Goal: Information Seeking & Learning: Learn about a topic

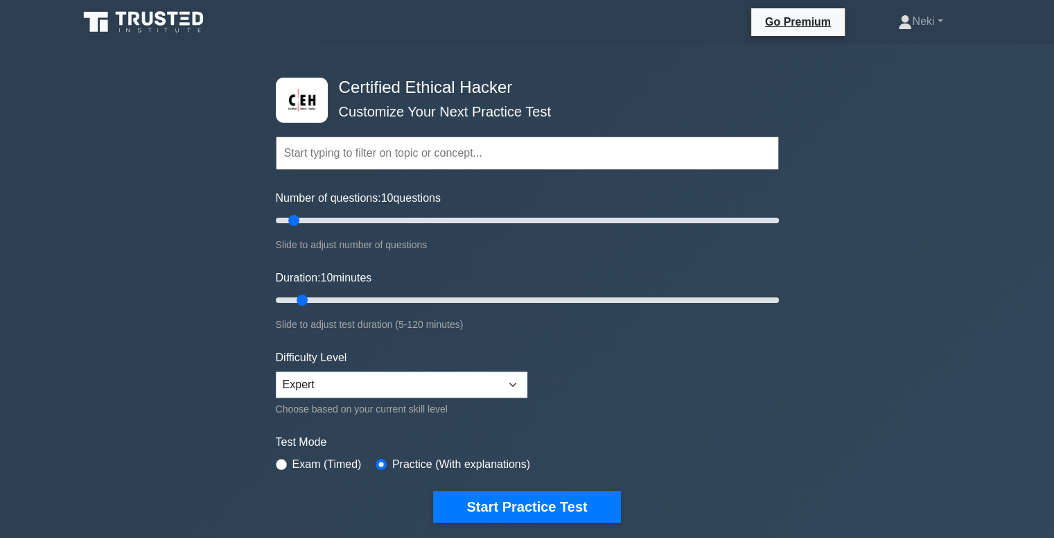
click at [376, 156] on input "text" at bounding box center [527, 153] width 503 height 33
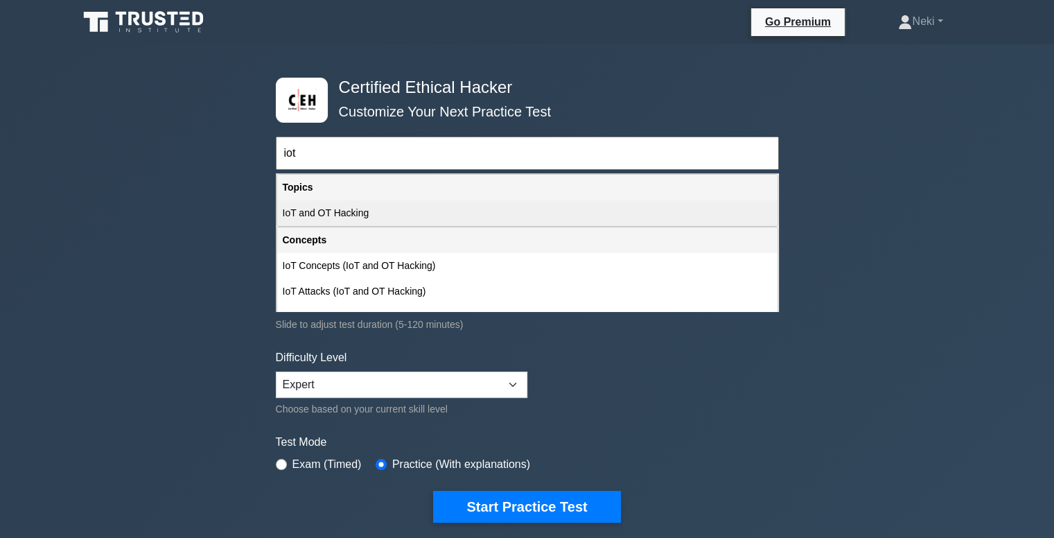
click at [326, 211] on div "IoT and OT Hacking" at bounding box center [527, 213] width 500 height 26
type input "IoT and OT Hacking"
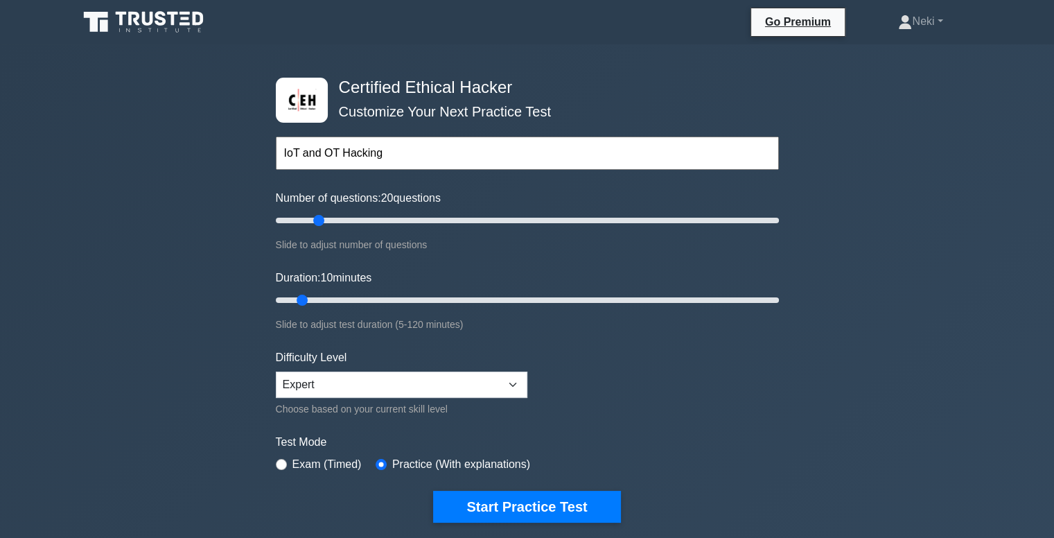
drag, startPoint x: 295, startPoint y: 218, endPoint x: 319, endPoint y: 220, distance: 23.7
type input "20"
click at [319, 220] on input "Number of questions: 20 questions" at bounding box center [527, 220] width 503 height 17
drag, startPoint x: 299, startPoint y: 293, endPoint x: 319, endPoint y: 292, distance: 19.4
type input "15"
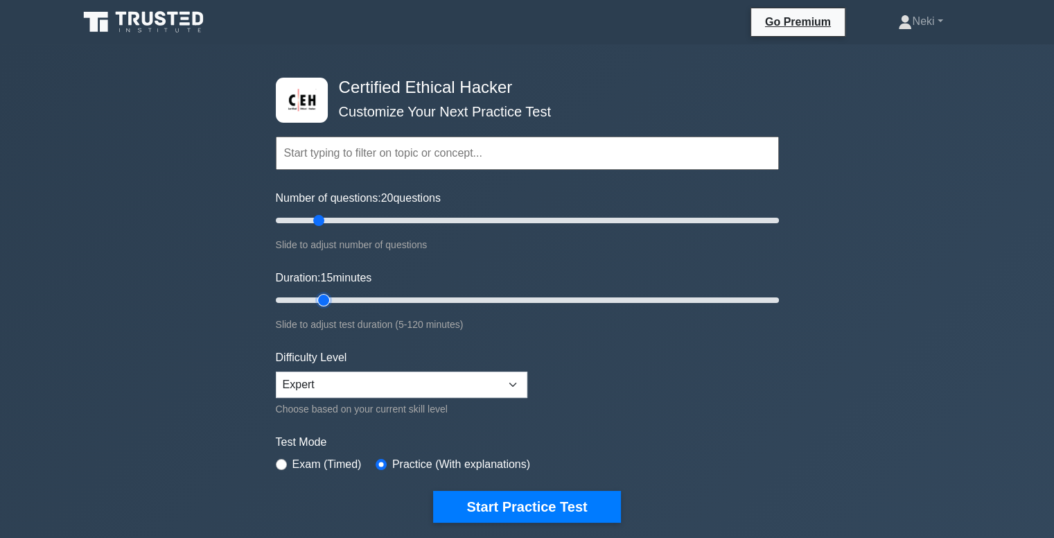
click at [319, 292] on input "Duration: 15 minutes" at bounding box center [527, 300] width 503 height 17
click at [325, 385] on select "Beginner Intermediate Expert" at bounding box center [402, 385] width 252 height 26
select select "intermediate"
click at [276, 372] on select "Beginner Intermediate Expert" at bounding box center [402, 385] width 252 height 26
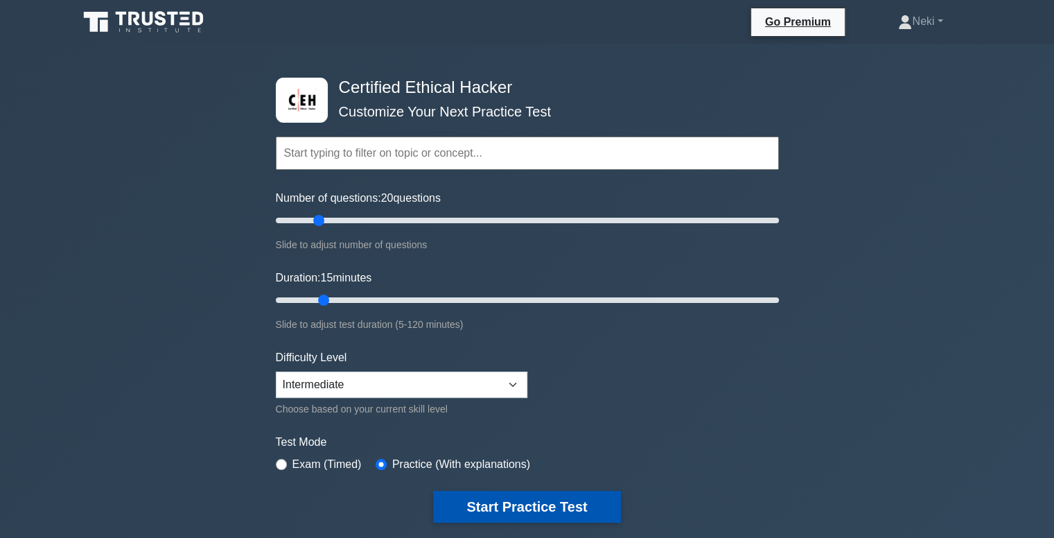
click at [457, 505] on button "Start Practice Test" at bounding box center [526, 507] width 187 height 32
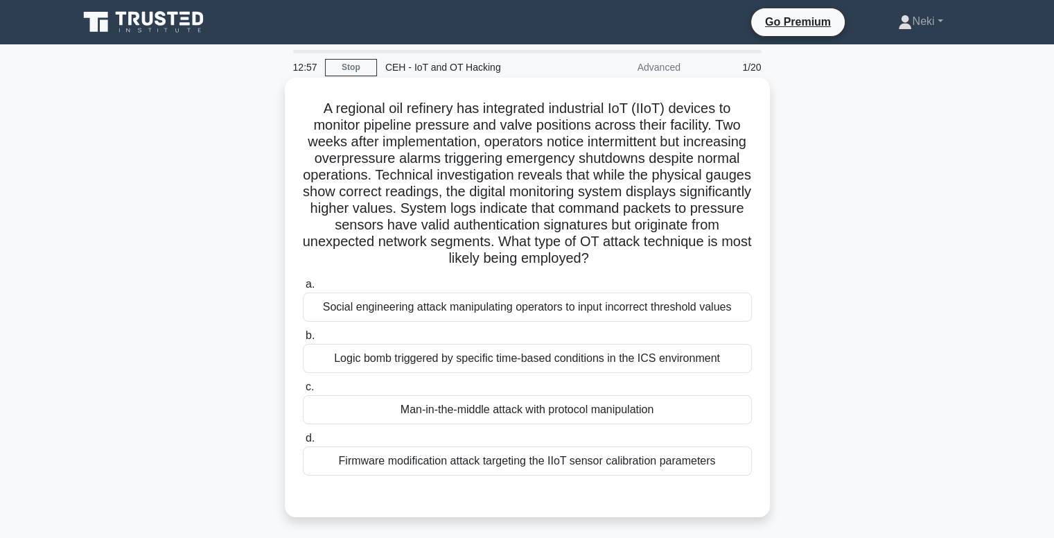
click at [466, 469] on div "Firmware modification attack targeting the IIoT sensor calibration parameters" at bounding box center [527, 460] width 449 height 29
click at [303, 443] on input "d. Firmware modification attack targeting the IIoT sensor calibration parameters" at bounding box center [303, 438] width 0 height 9
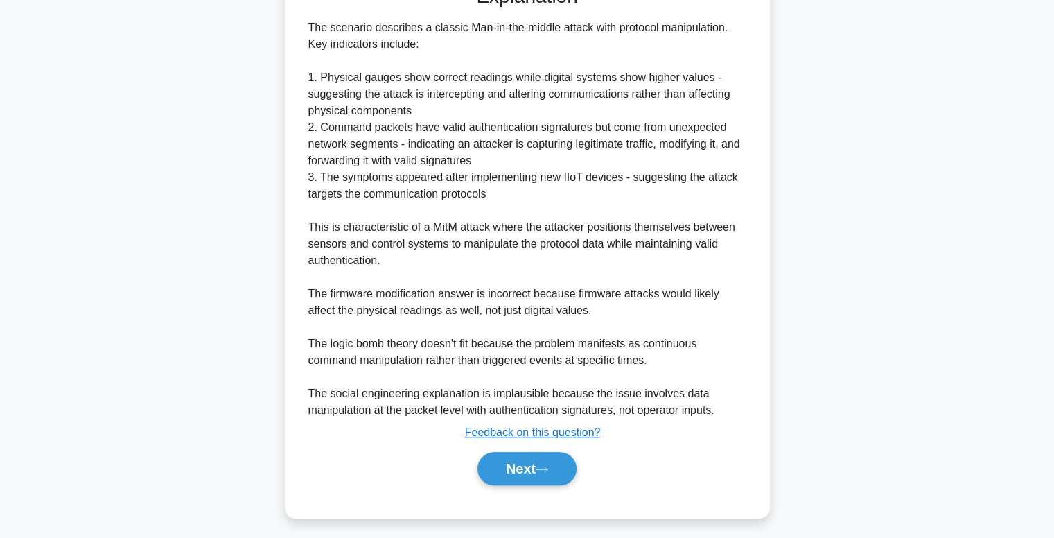
scroll to position [512, 0]
click at [536, 465] on button "Next" at bounding box center [527, 467] width 99 height 33
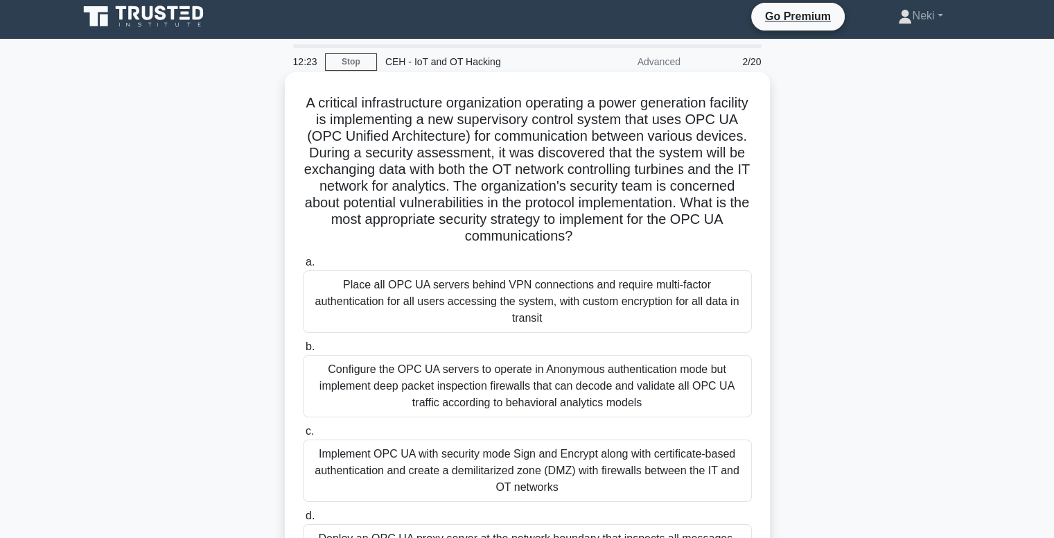
scroll to position [6, 0]
click at [618, 112] on h5 "A critical infrastructure organization operating a power generation facility is…" at bounding box center [528, 169] width 452 height 151
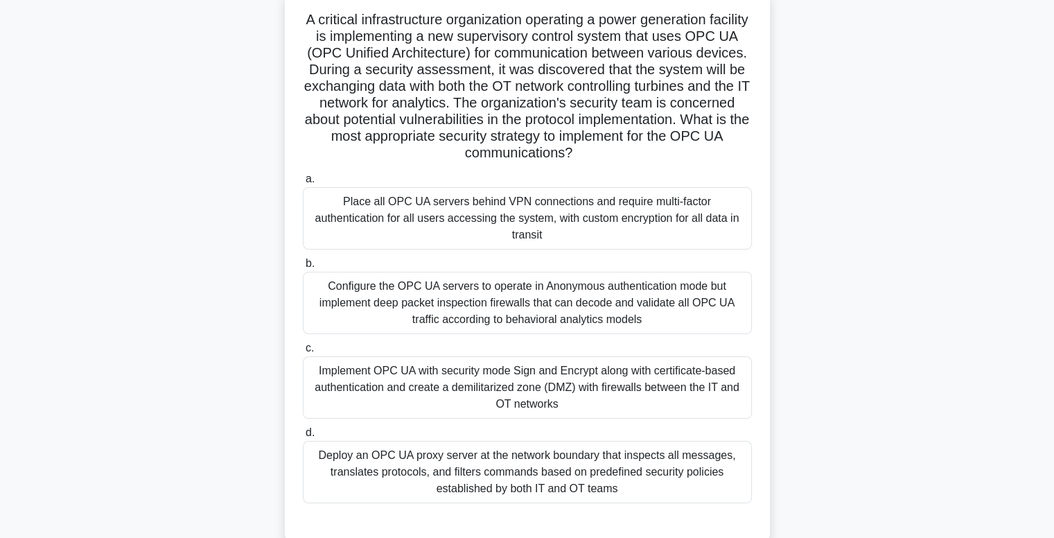
scroll to position [89, 0]
click at [507, 213] on div "Place all OPC UA servers behind VPN connections and require multi-factor authen…" at bounding box center [527, 218] width 449 height 62
click at [303, 184] on input "a. Place all OPC UA servers behind VPN connections and require multi-factor aut…" at bounding box center [303, 179] width 0 height 9
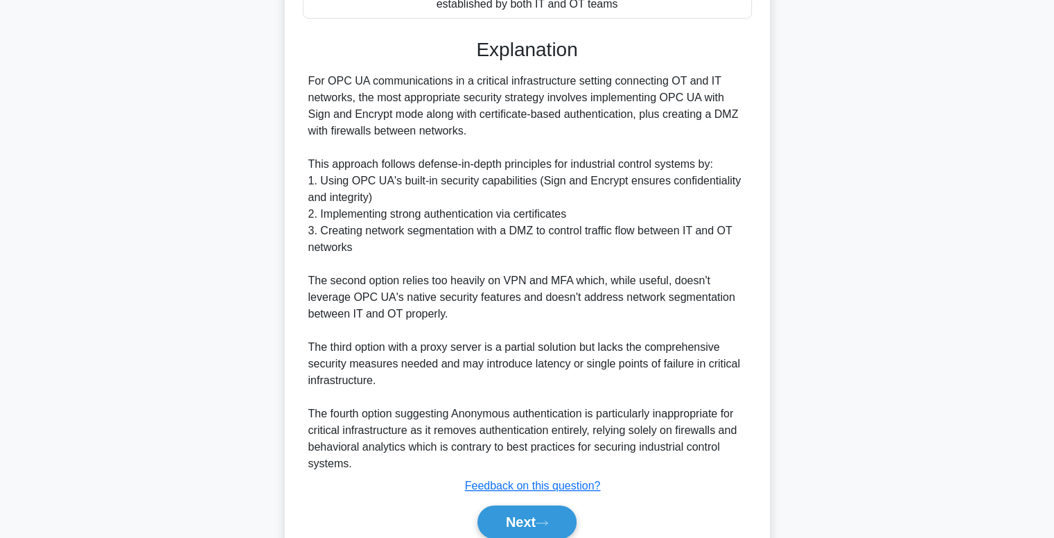
scroll to position [633, 0]
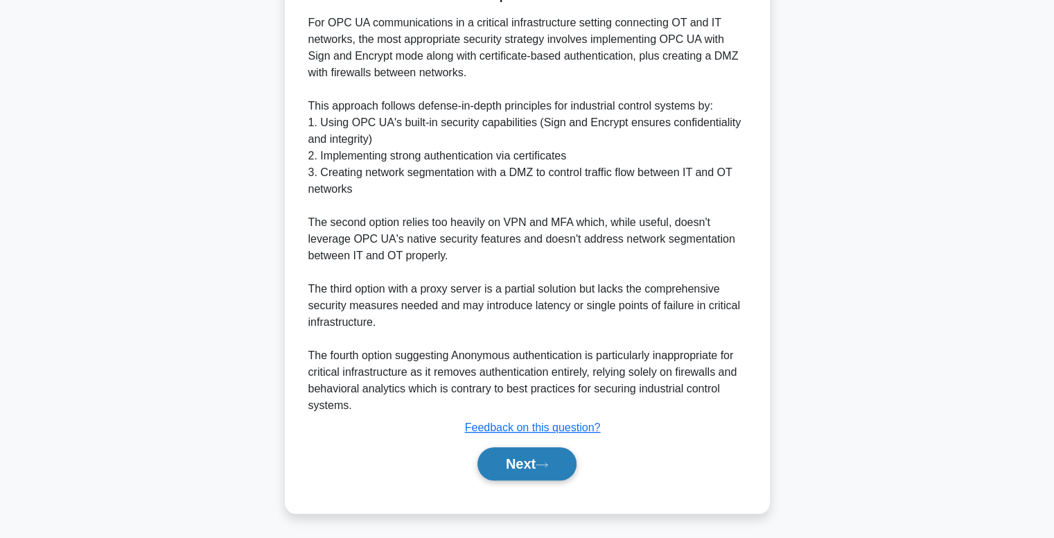
click at [493, 464] on button "Next" at bounding box center [527, 463] width 99 height 33
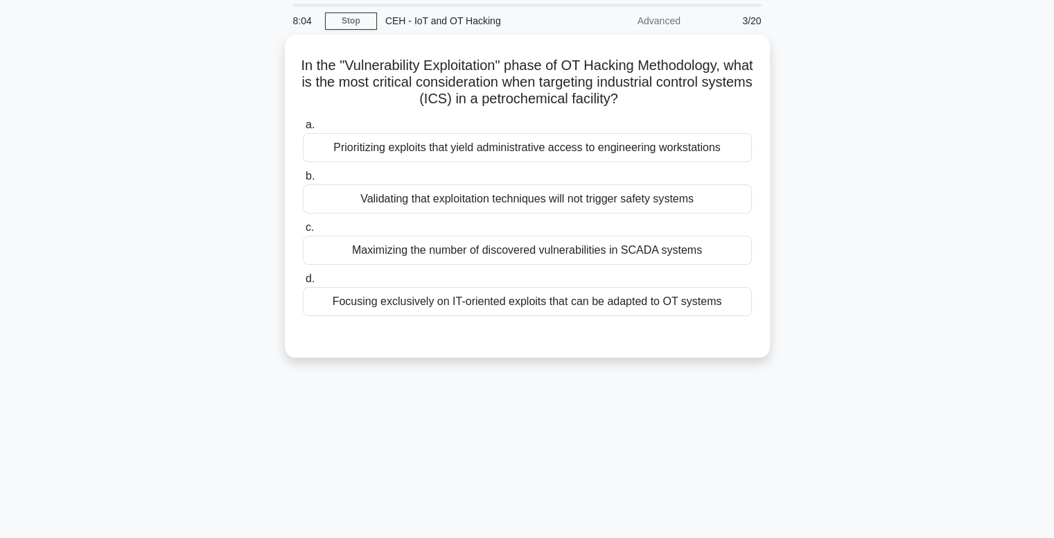
scroll to position [22, 0]
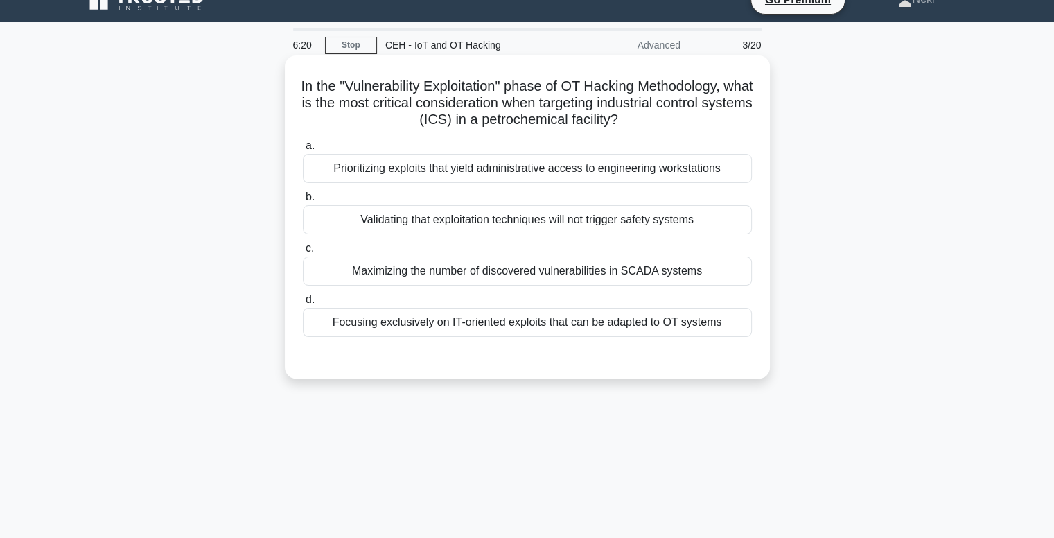
click at [561, 175] on div "Prioritizing exploits that yield administrative access to engineering workstati…" at bounding box center [527, 168] width 449 height 29
click at [303, 150] on input "a. Prioritizing exploits that yield administrative access to engineering workst…" at bounding box center [303, 145] width 0 height 9
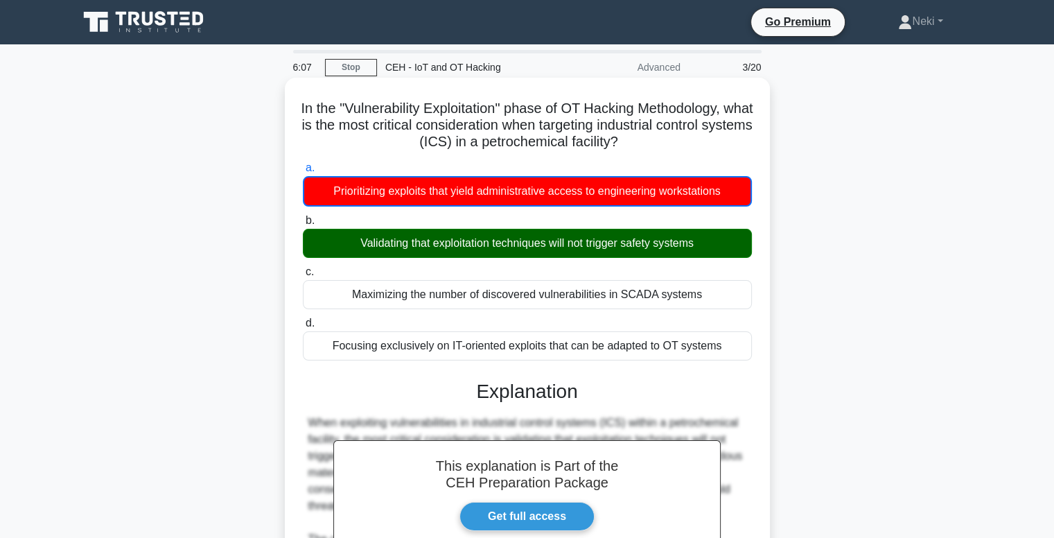
scroll to position [0, 0]
drag, startPoint x: 754, startPoint y: 353, endPoint x: 311, endPoint y: 96, distance: 513.1
click at [311, 96] on div "In the "Vulnerability Exploitation" phase of OT Hacking Methodology, what is th…" at bounding box center [527, 503] width 474 height 841
copy div "In the "Vulnerability Exploitation" phase of OT Hacking Methodology, what is th…"
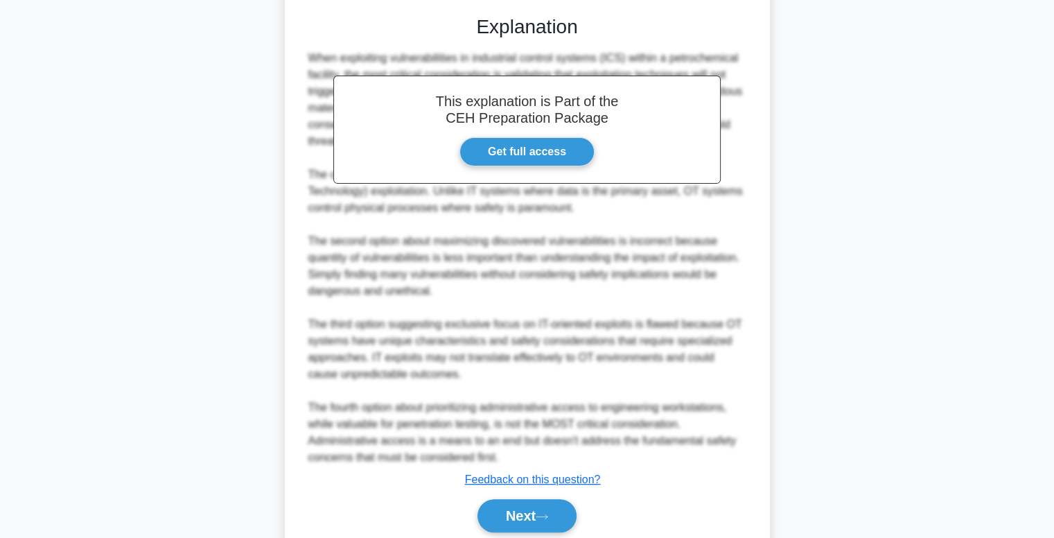
scroll to position [396, 0]
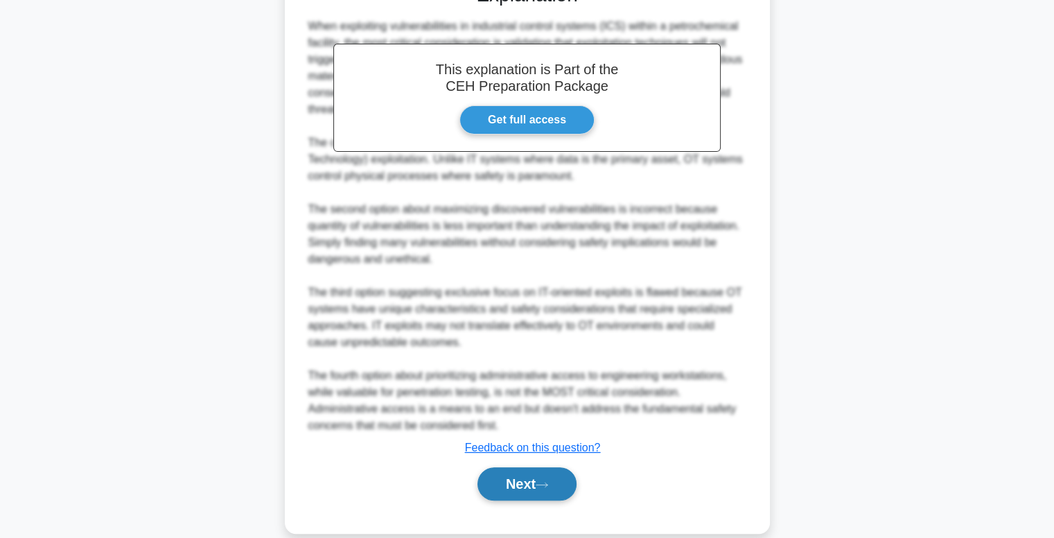
click at [511, 484] on button "Next" at bounding box center [527, 483] width 99 height 33
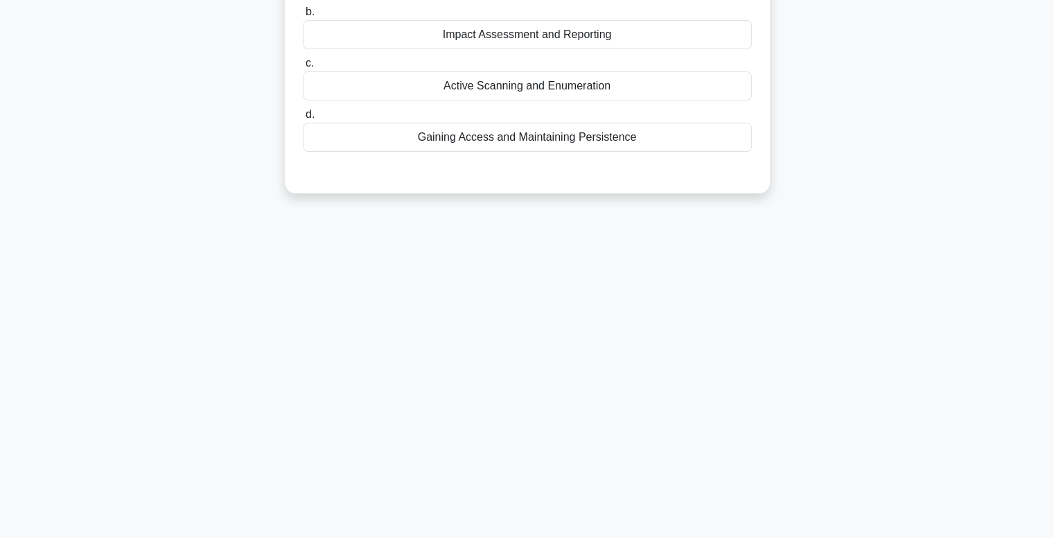
scroll to position [0, 0]
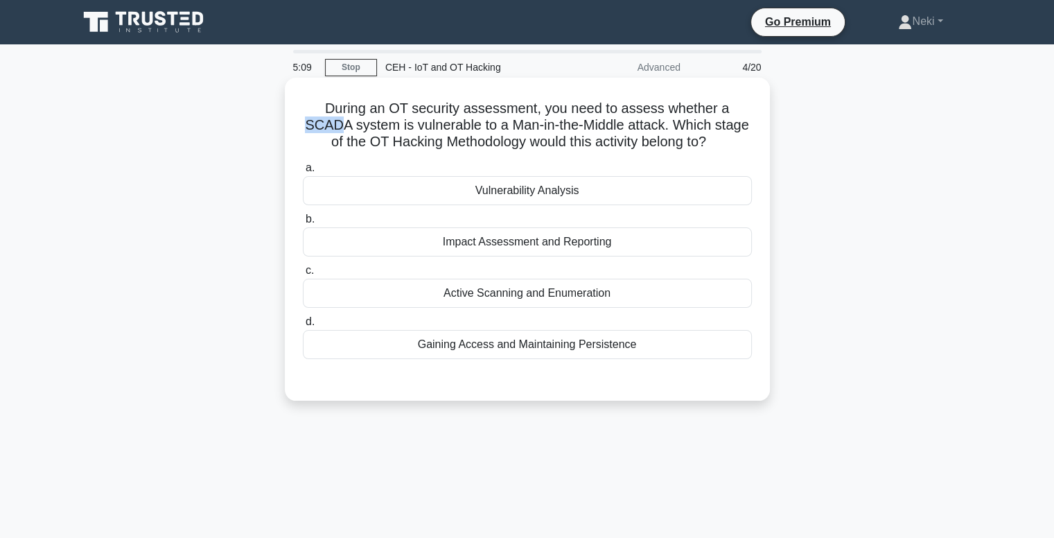
drag, startPoint x: 704, startPoint y: 109, endPoint x: 745, endPoint y: 110, distance: 40.9
click at [745, 110] on h5 "During an OT security assessment, you need to assess whether a SCADA system is …" at bounding box center [528, 125] width 452 height 51
click at [759, 112] on div "During an OT security assessment, you need to assess whether a SCADA system is …" at bounding box center [527, 239] width 474 height 312
drag, startPoint x: 708, startPoint y: 110, endPoint x: 760, endPoint y: 110, distance: 52.0
click at [760, 110] on div "During an OT security assessment, you need to assess whether a SCADA system is …" at bounding box center [527, 239] width 474 height 312
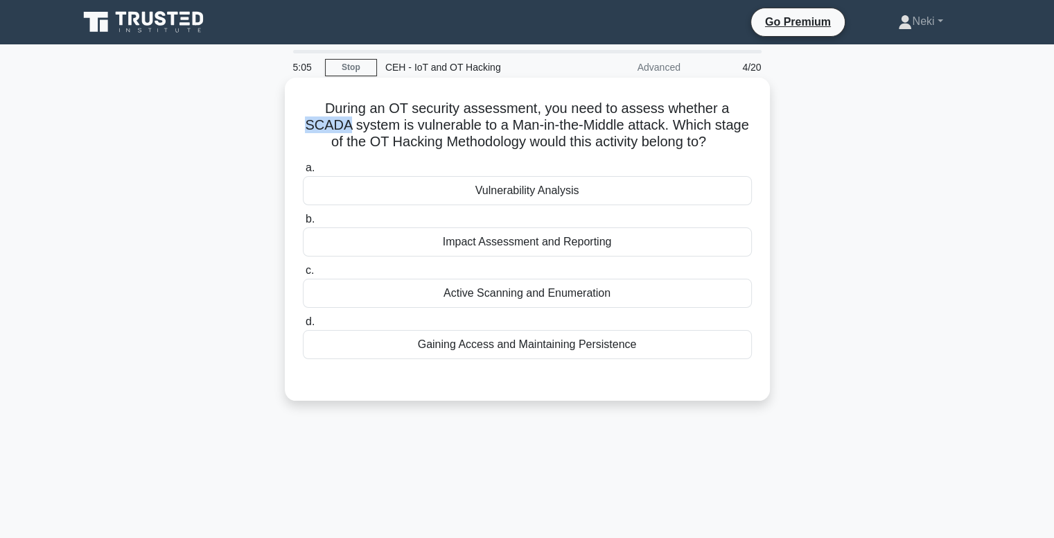
copy h5 "SCADA"
click at [545, 198] on div "Vulnerability Analysis" at bounding box center [527, 190] width 449 height 29
click at [303, 173] on input "a. Vulnerability Analysis" at bounding box center [303, 168] width 0 height 9
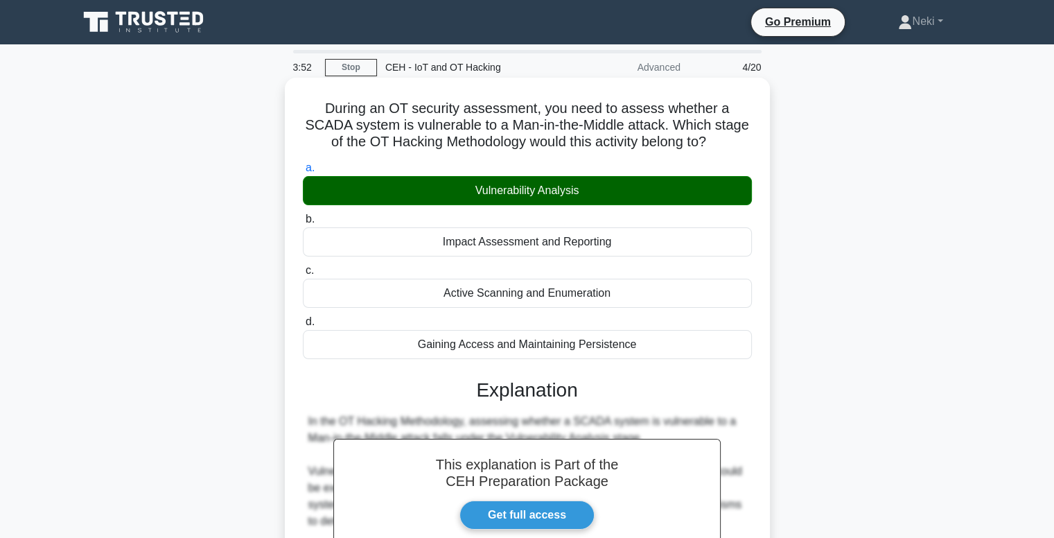
scroll to position [266, 0]
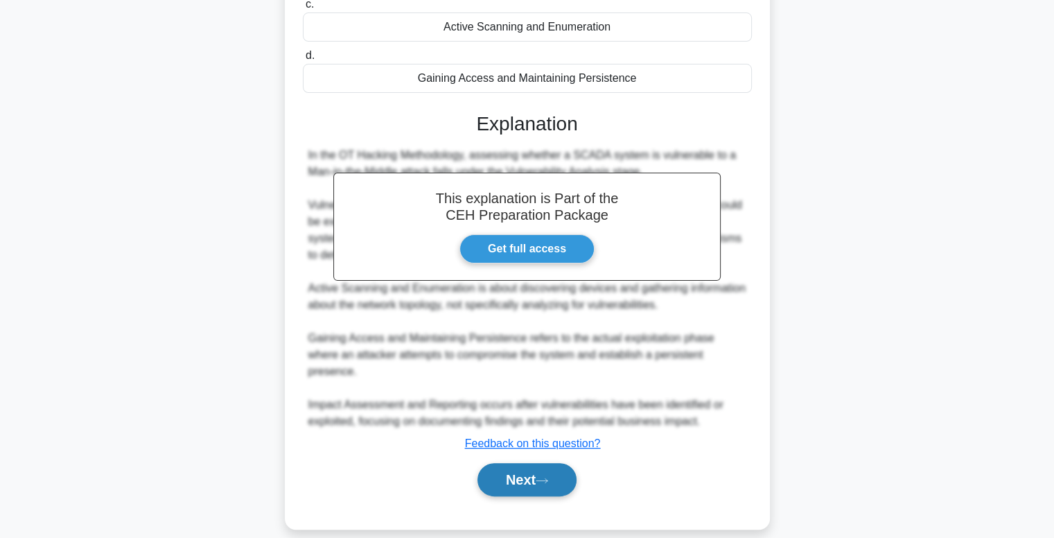
click at [532, 466] on button "Next" at bounding box center [527, 479] width 99 height 33
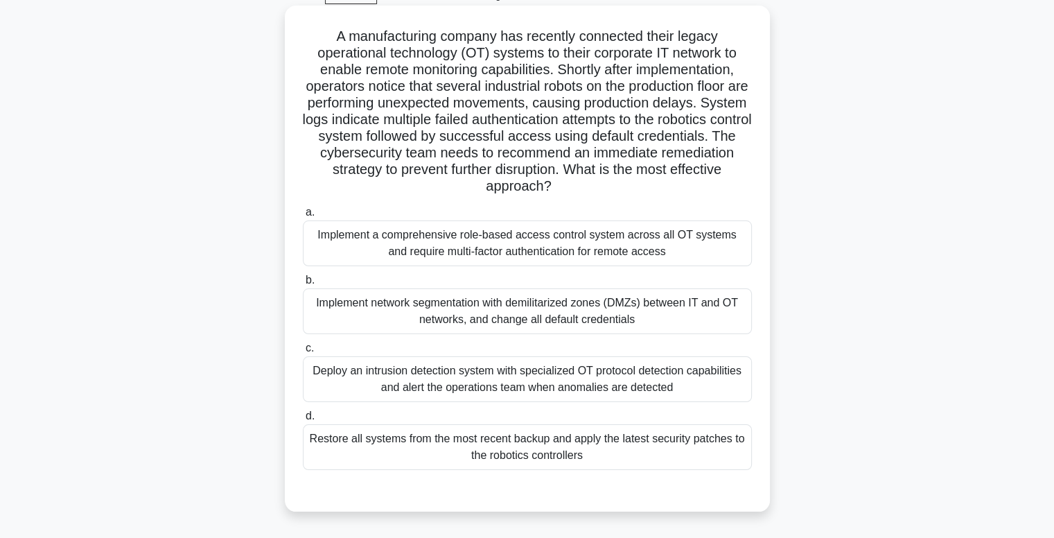
scroll to position [72, 0]
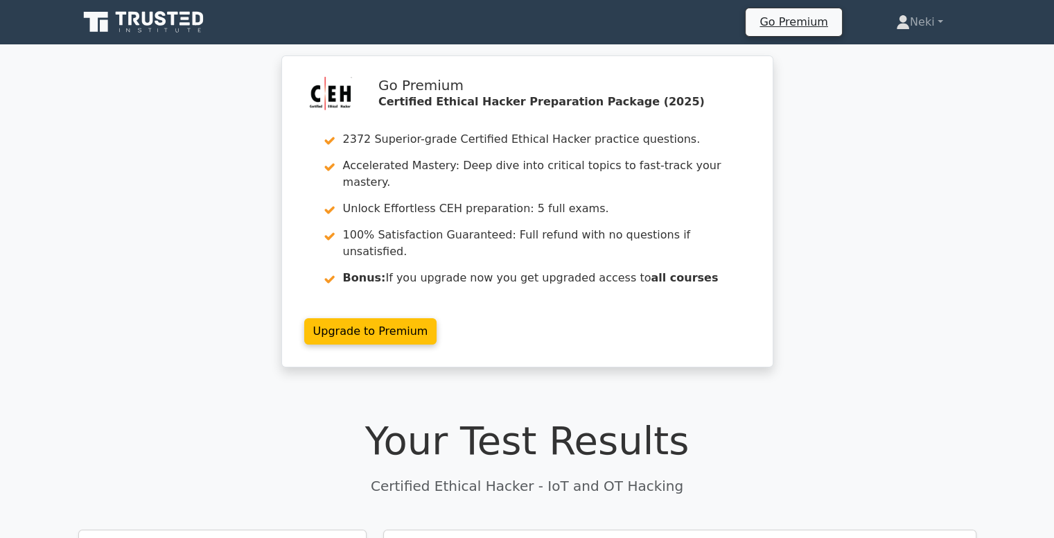
click at [149, 7] on link at bounding box center [144, 22] width 133 height 33
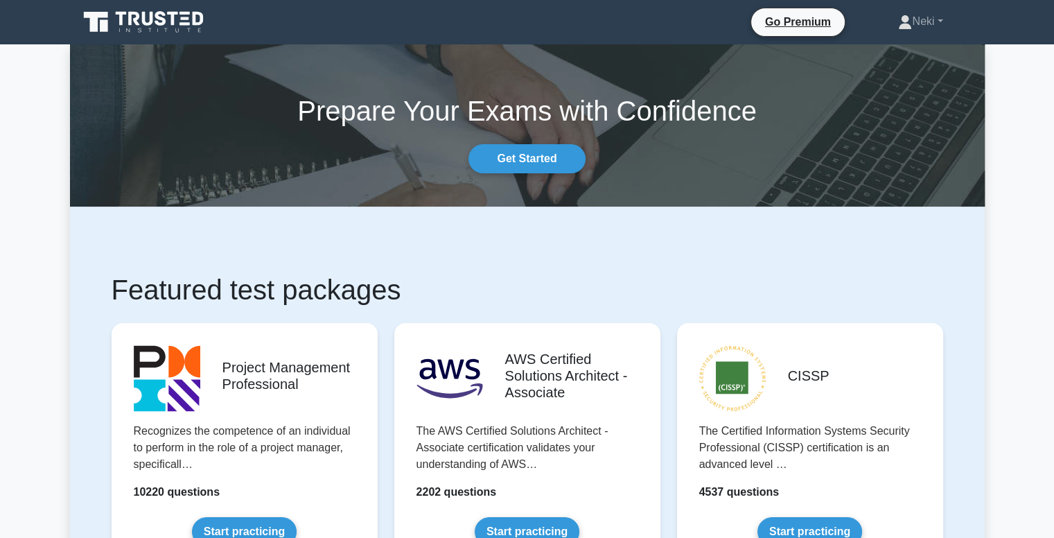
scroll to position [302, 0]
